Goal: Information Seeking & Learning: Learn about a topic

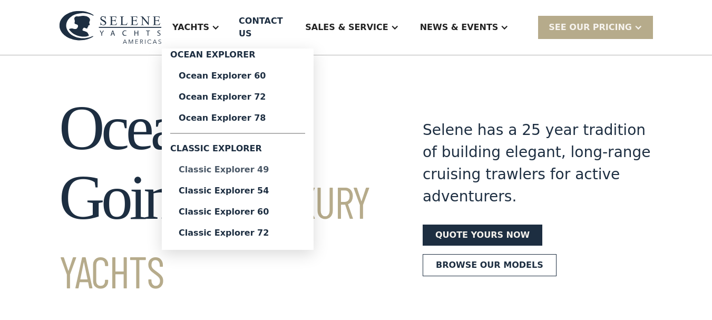
click at [247, 166] on div "Classic Explorer 49" at bounding box center [238, 170] width 118 height 8
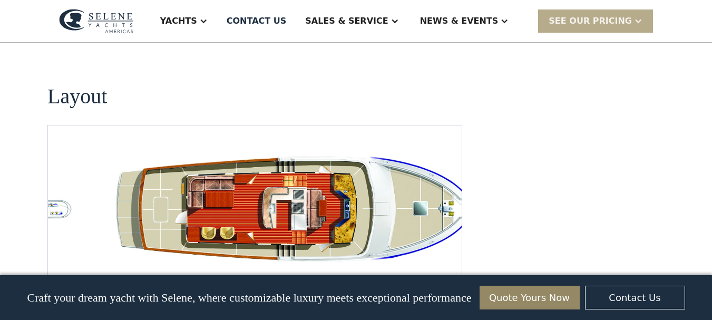
scroll to position [2003, 0]
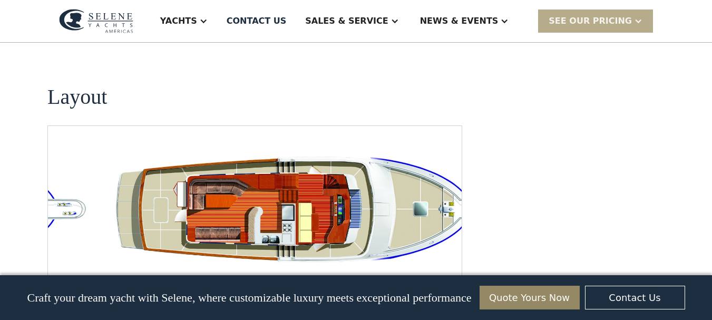
click at [344, 221] on div "No items found." at bounding box center [254, 211] width 415 height 172
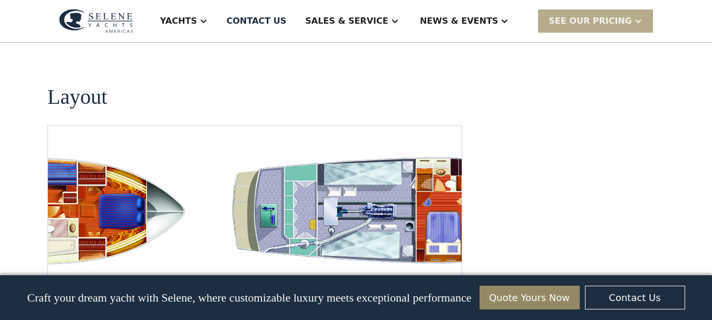
click at [461, 173] on img "open lightbox" at bounding box center [417, 211] width 397 height 121
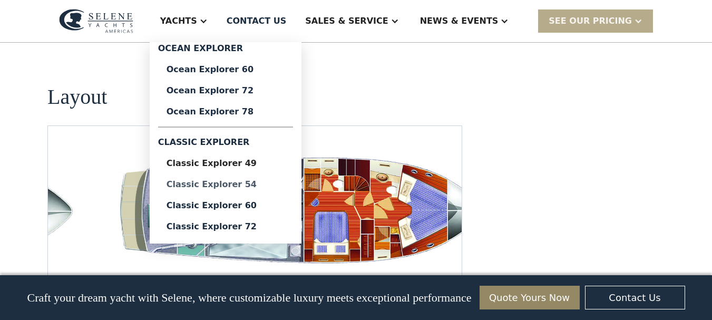
click at [260, 186] on div "Classic Explorer 54" at bounding box center [226, 184] width 118 height 8
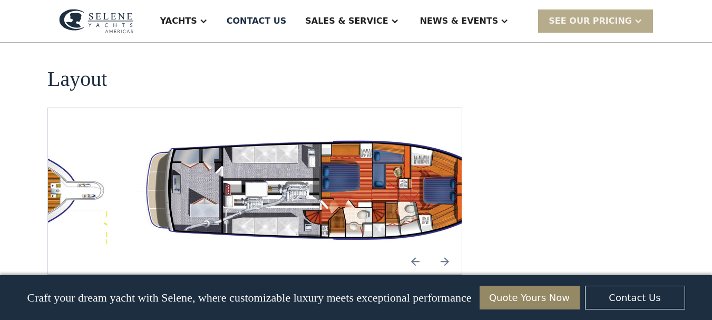
scroll to position [1897, 0]
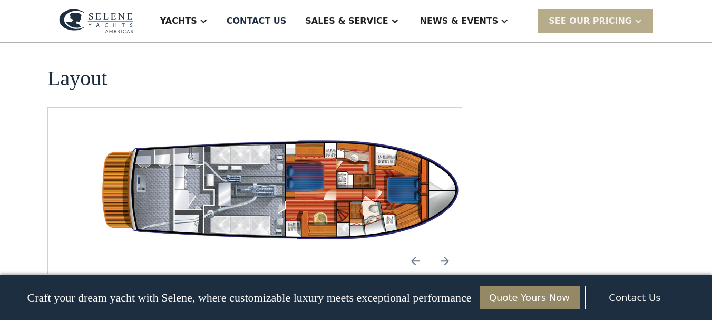
click at [319, 162] on img "open lightbox" at bounding box center [289, 190] width 397 height 115
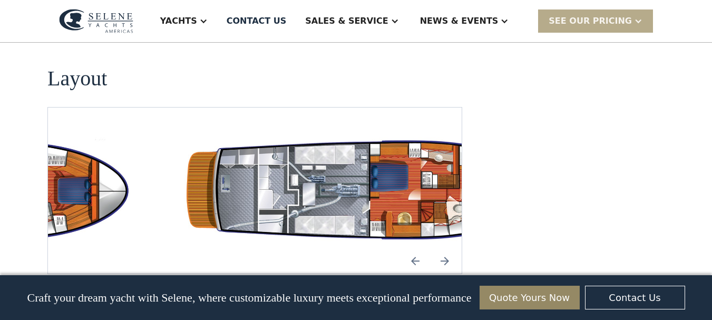
click at [308, 168] on img "open lightbox" at bounding box center [373, 190] width 397 height 115
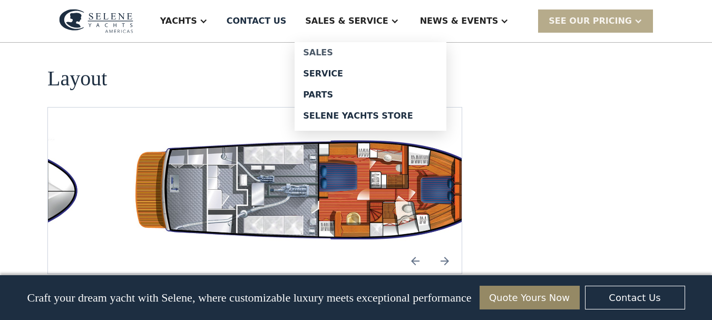
click at [356, 53] on div "Sales" at bounding box center [370, 53] width 135 height 8
